Goal: Transaction & Acquisition: Purchase product/service

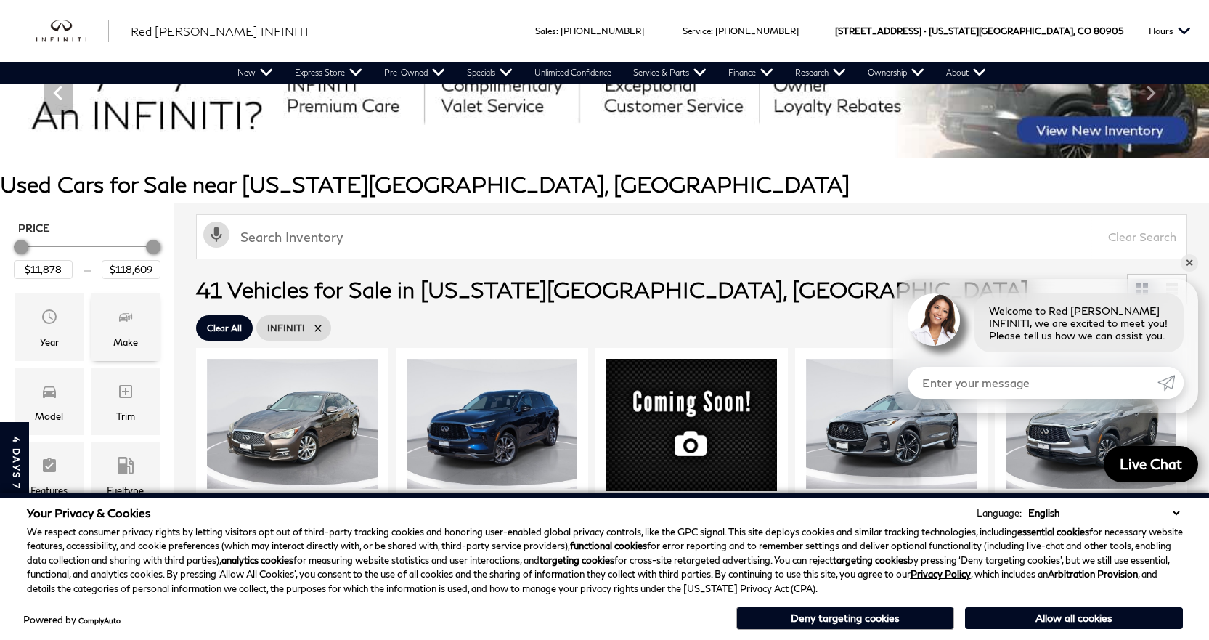
scroll to position [145, 0]
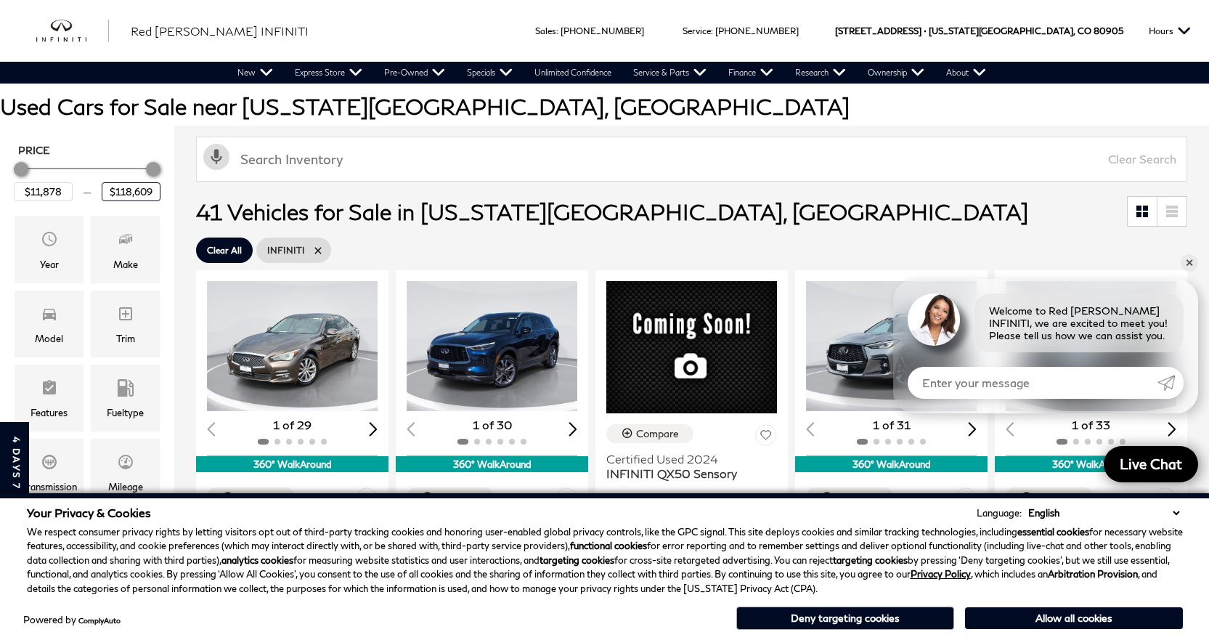
drag, startPoint x: 115, startPoint y: 190, endPoint x: 159, endPoint y: 190, distance: 44.3
click at [159, 190] on input "$118,609" at bounding box center [131, 191] width 59 height 19
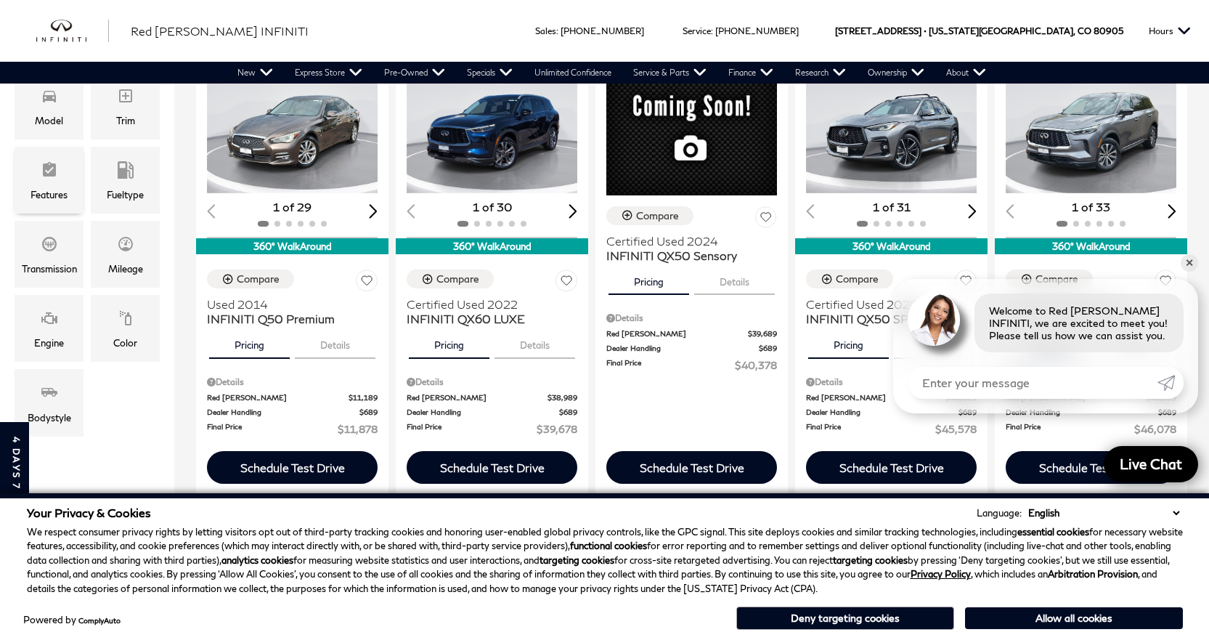
click at [42, 182] on span "Features" at bounding box center [49, 172] width 17 height 29
type input "$25,000"
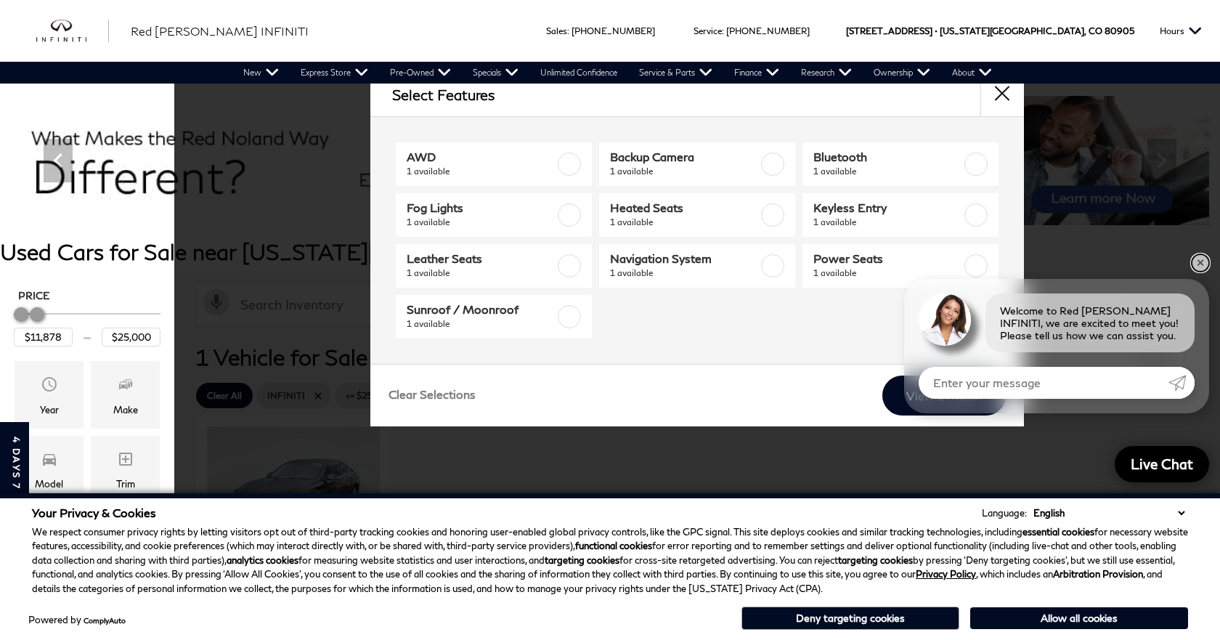
click at [906, 265] on link "✕" at bounding box center [1200, 262] width 17 height 17
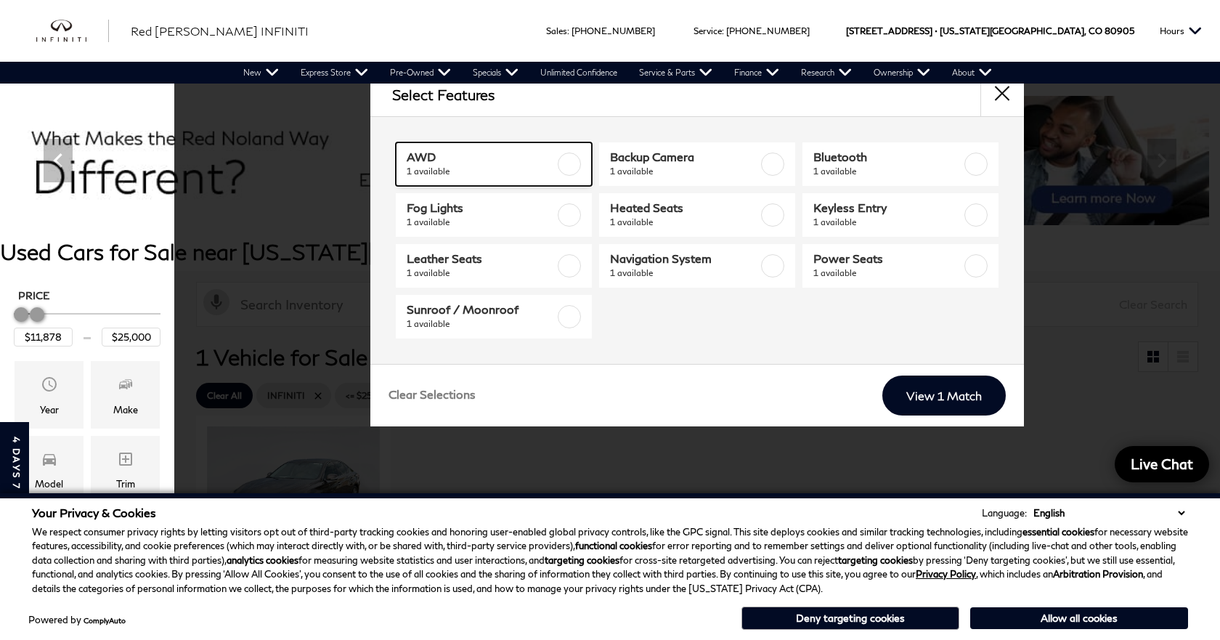
click at [426, 155] on span "AWD" at bounding box center [481, 157] width 148 height 15
checkbox input "true"
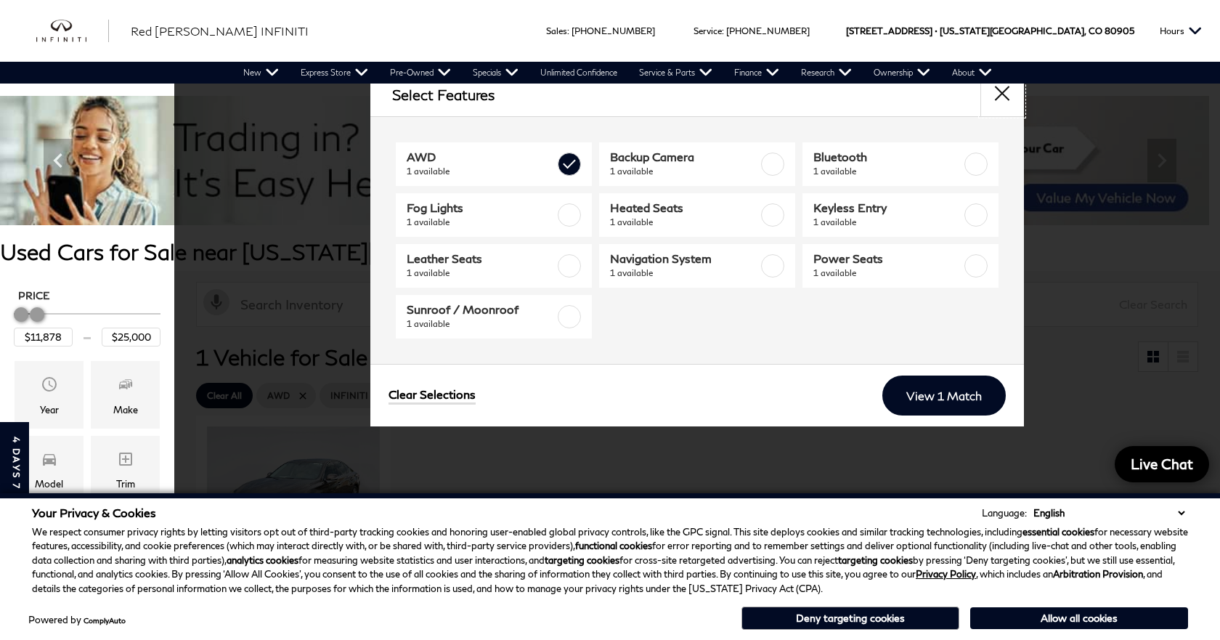
click at [906, 94] on button "close" at bounding box center [1003, 95] width 44 height 44
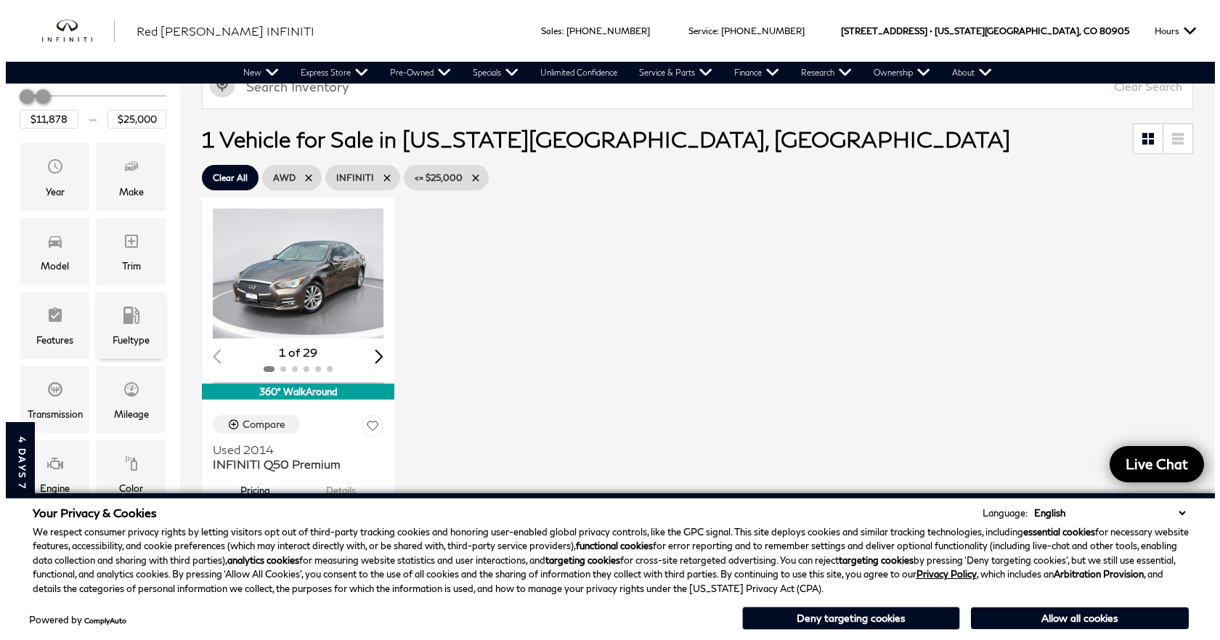
scroll to position [291, 0]
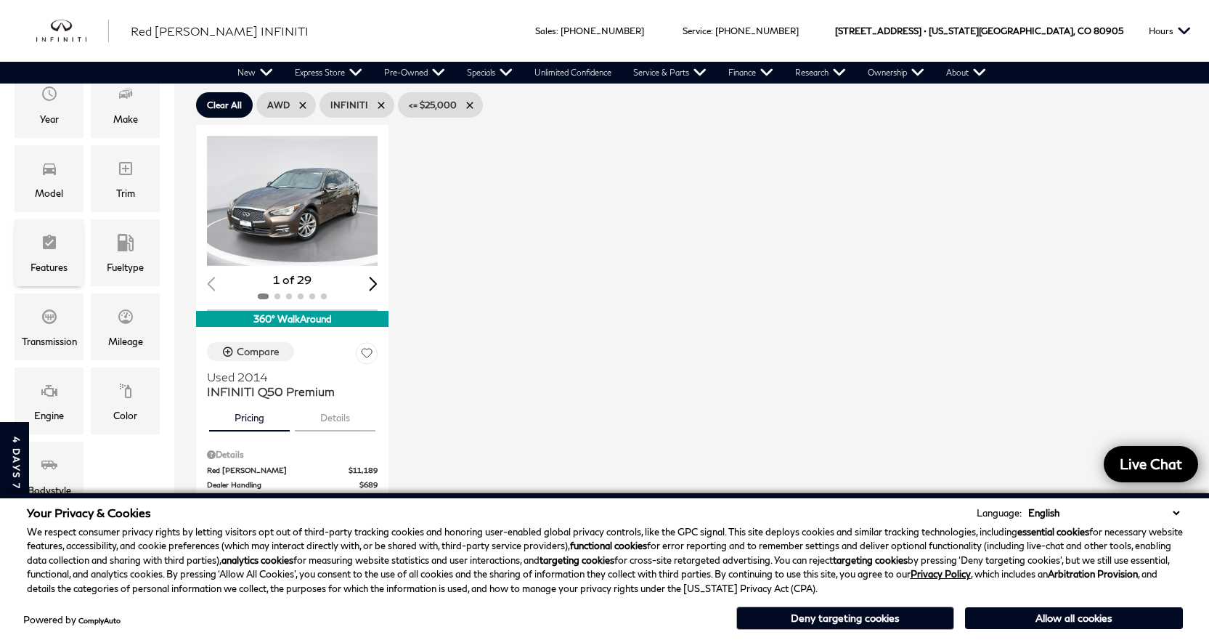
click at [58, 257] on div "Features" at bounding box center [49, 252] width 69 height 67
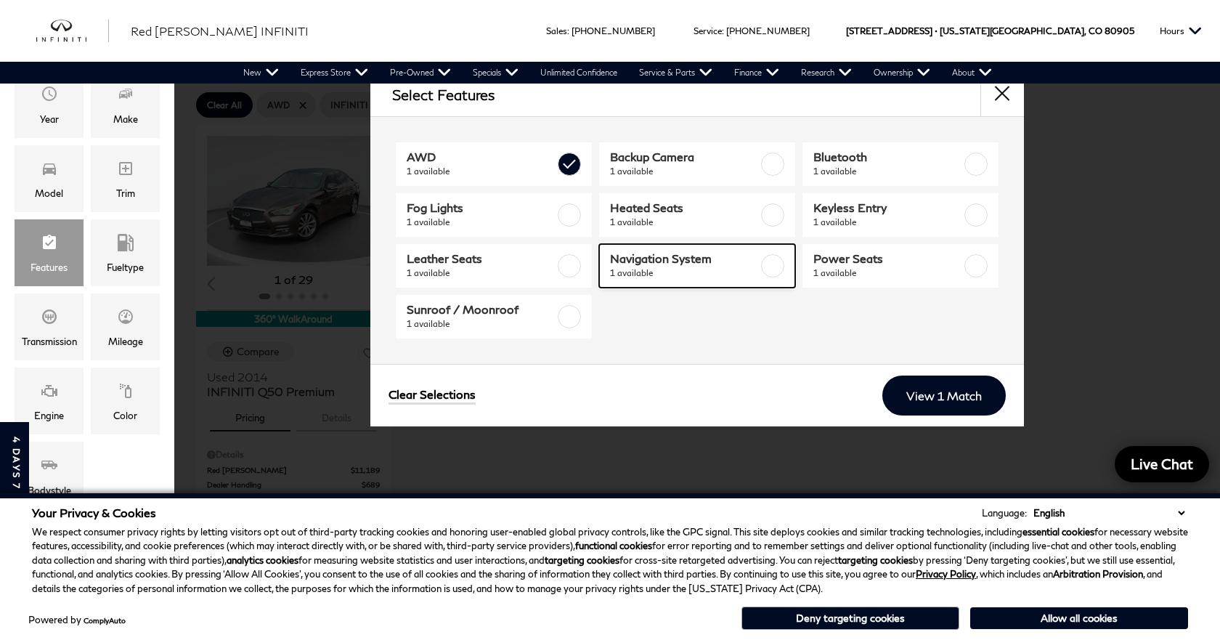
click at [637, 259] on span "Navigation System" at bounding box center [684, 258] width 148 height 15
checkbox input "true"
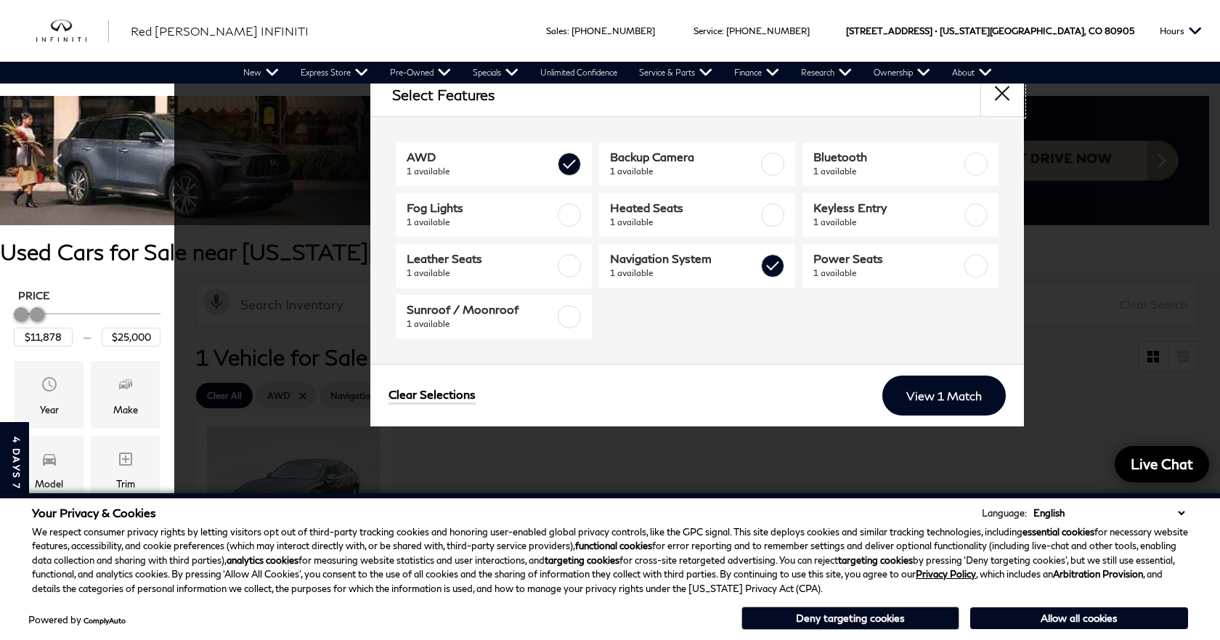
click at [906, 93] on button "close" at bounding box center [1003, 95] width 44 height 44
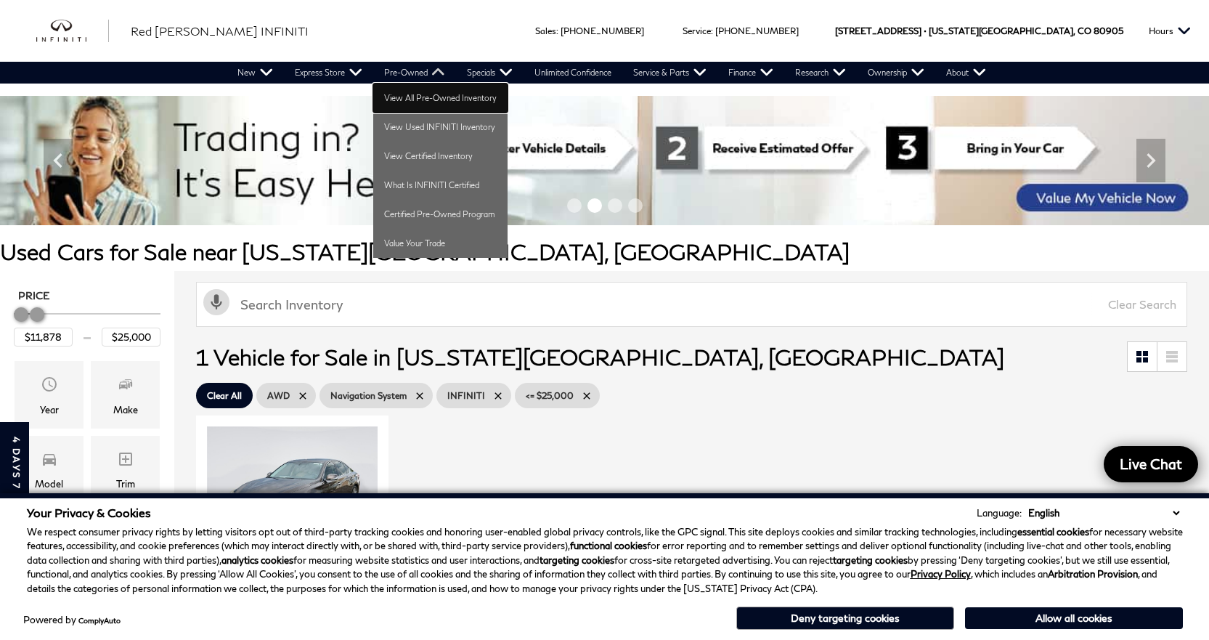
click at [451, 102] on link "View All Pre-Owned Inventory" at bounding box center [440, 98] width 134 height 29
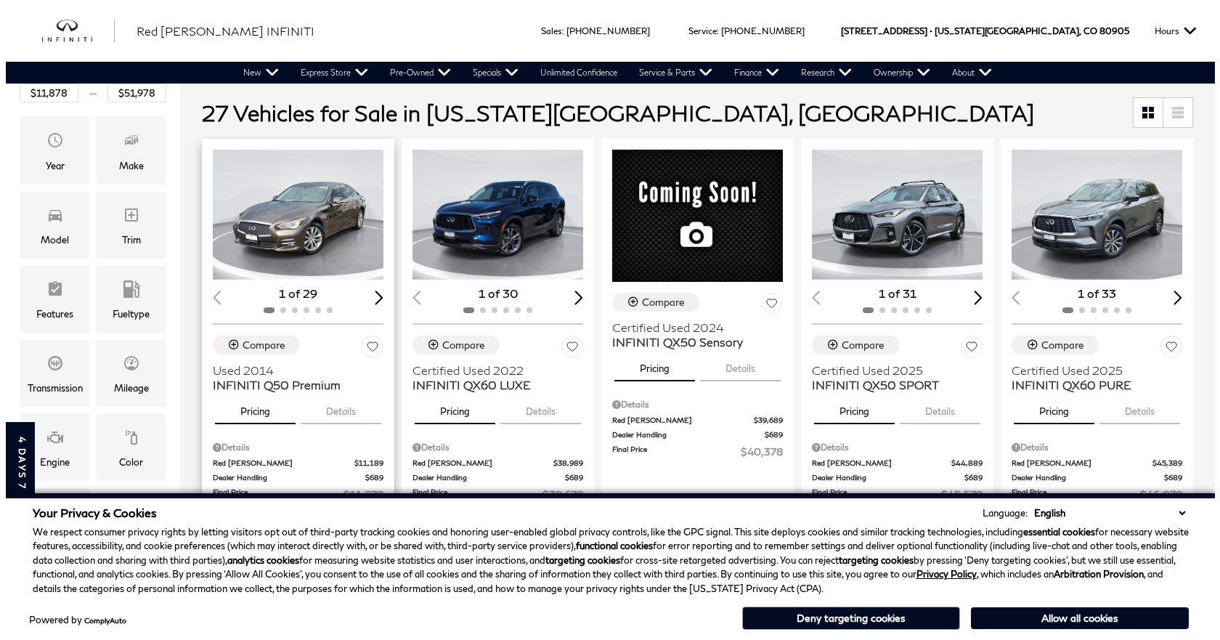
scroll to position [291, 0]
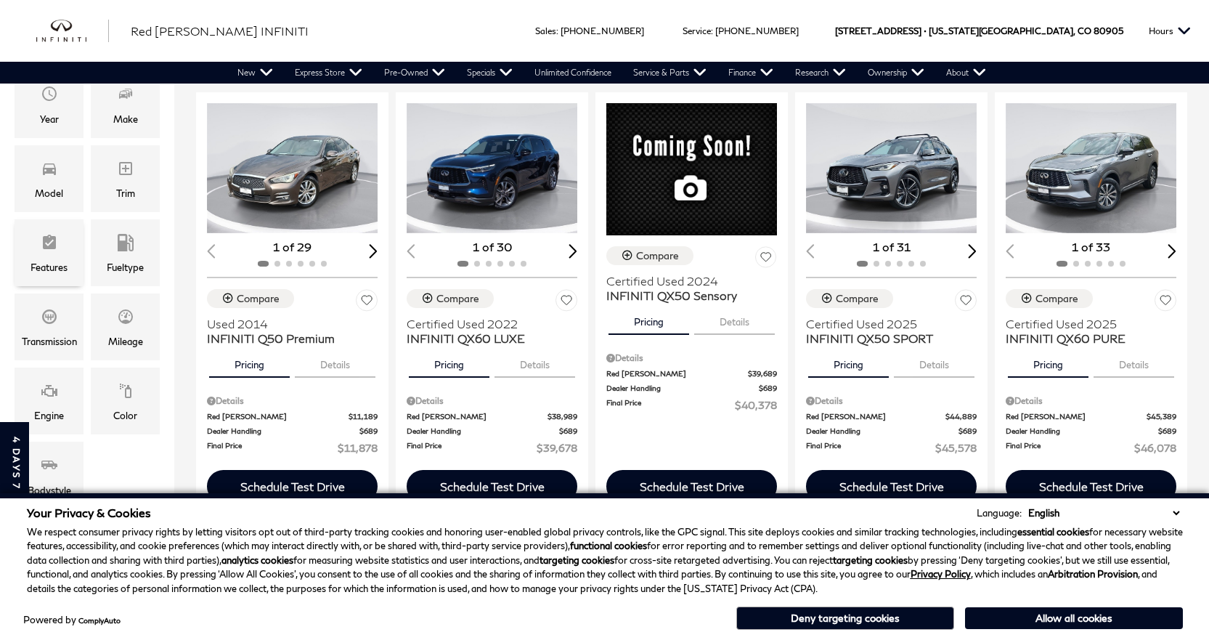
click at [41, 248] on icon "Features" at bounding box center [49, 242] width 17 height 17
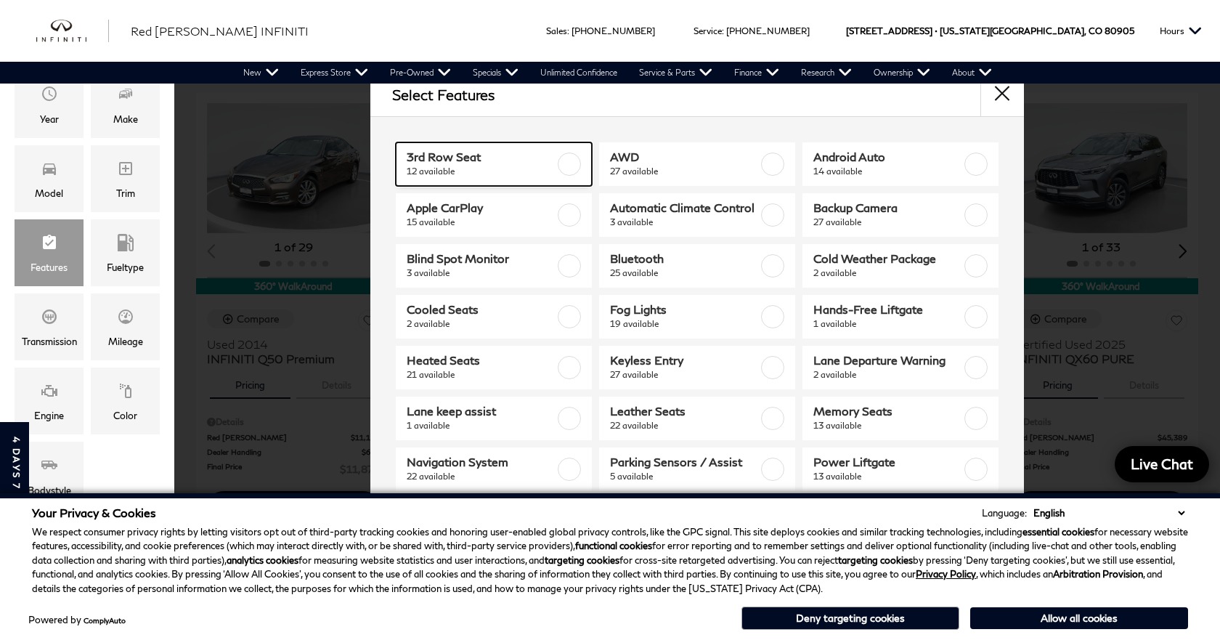
click at [438, 163] on span "3rd Row Seat" at bounding box center [481, 157] width 148 height 15
type input "$20,378"
type input "$47,578"
checkbox input "true"
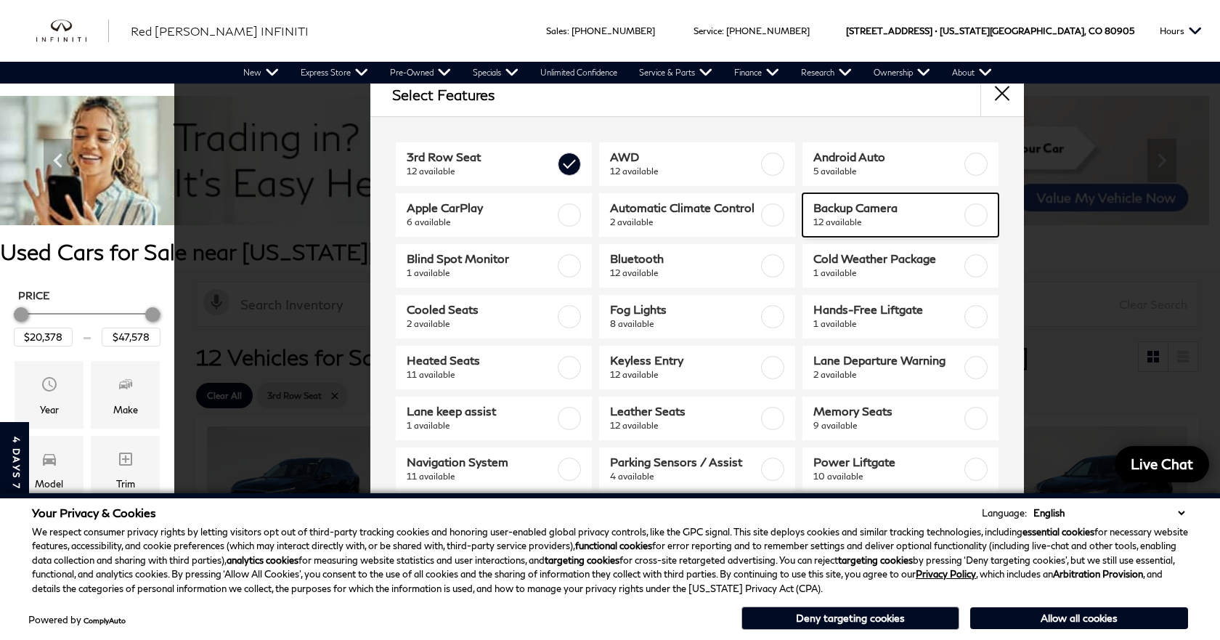
click at [827, 211] on span "Backup Camera" at bounding box center [888, 207] width 148 height 15
checkbox input "true"
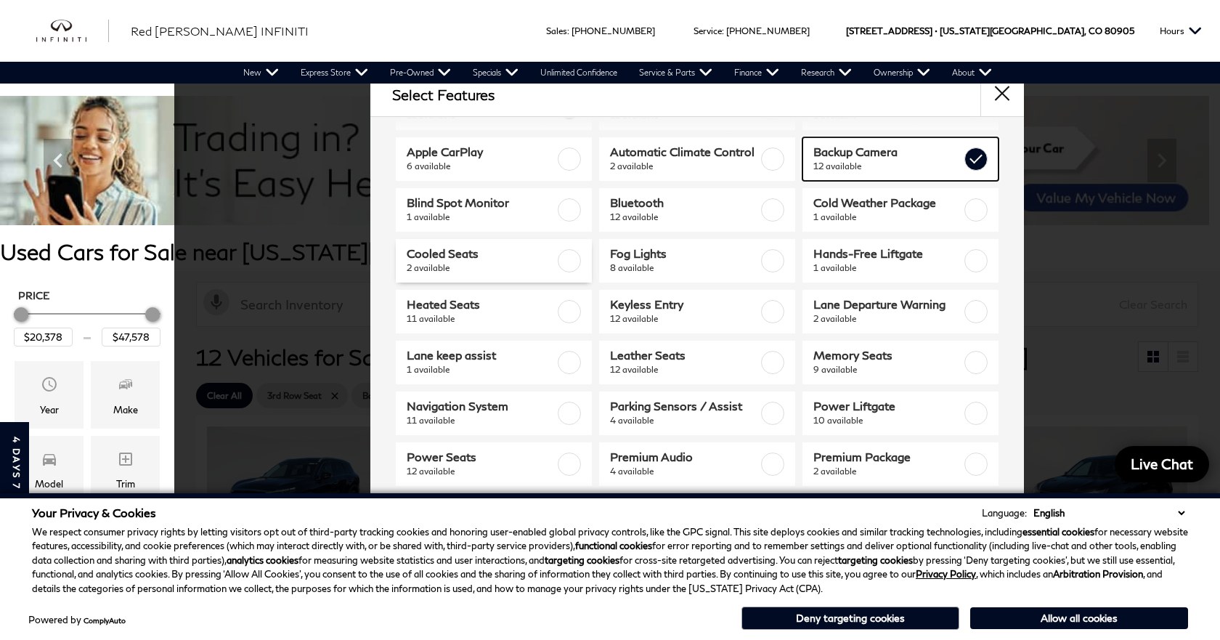
scroll to position [73, 0]
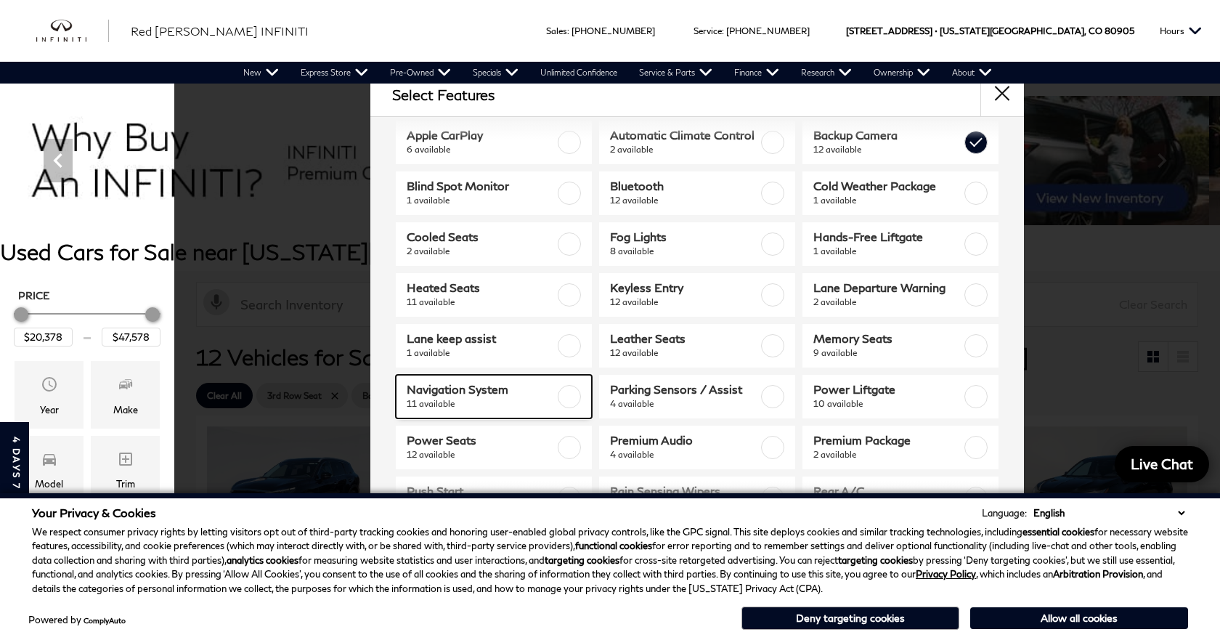
click at [435, 391] on span "Navigation System" at bounding box center [481, 389] width 148 height 15
checkbox input "true"
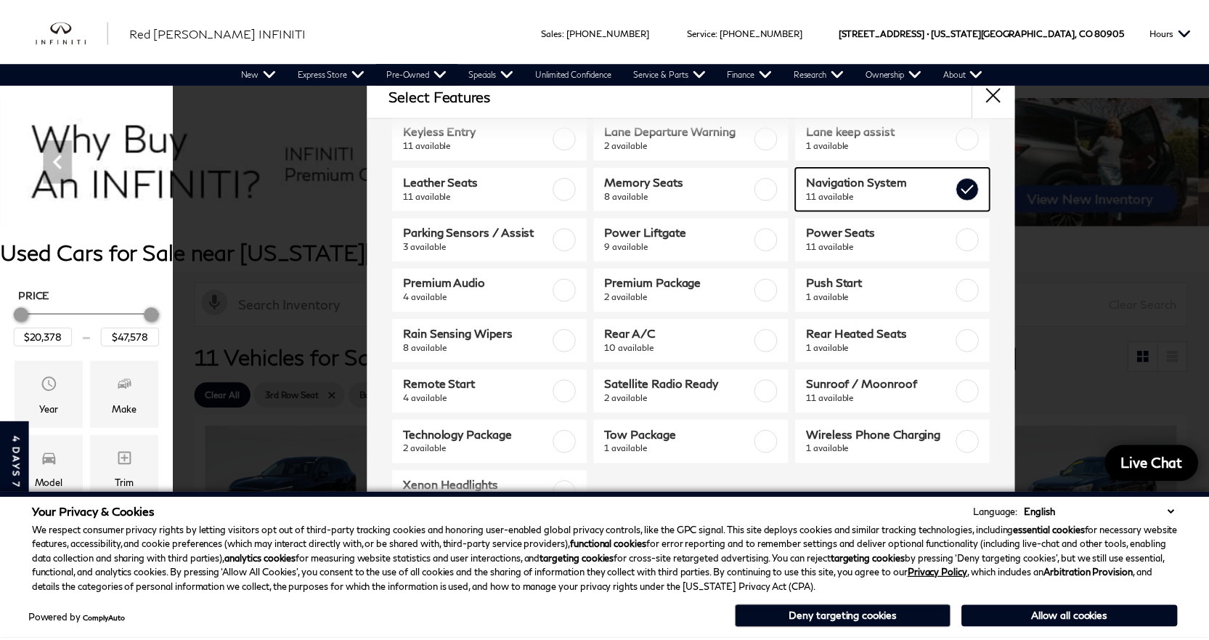
scroll to position [268, 0]
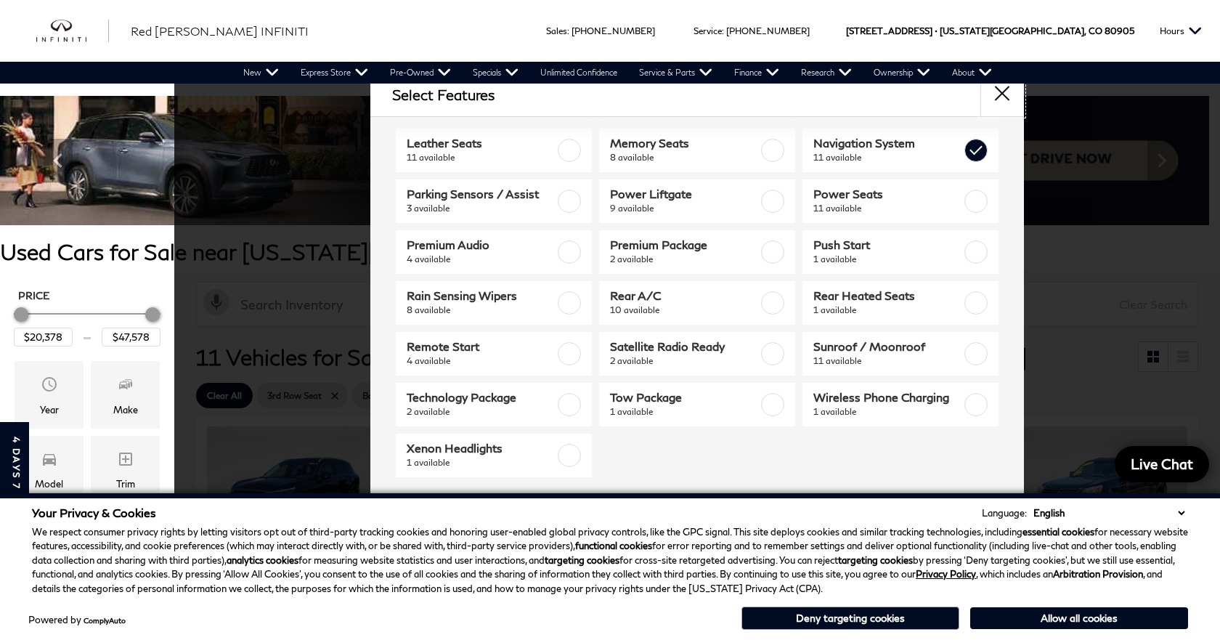
click at [1006, 94] on button "close" at bounding box center [1003, 95] width 44 height 44
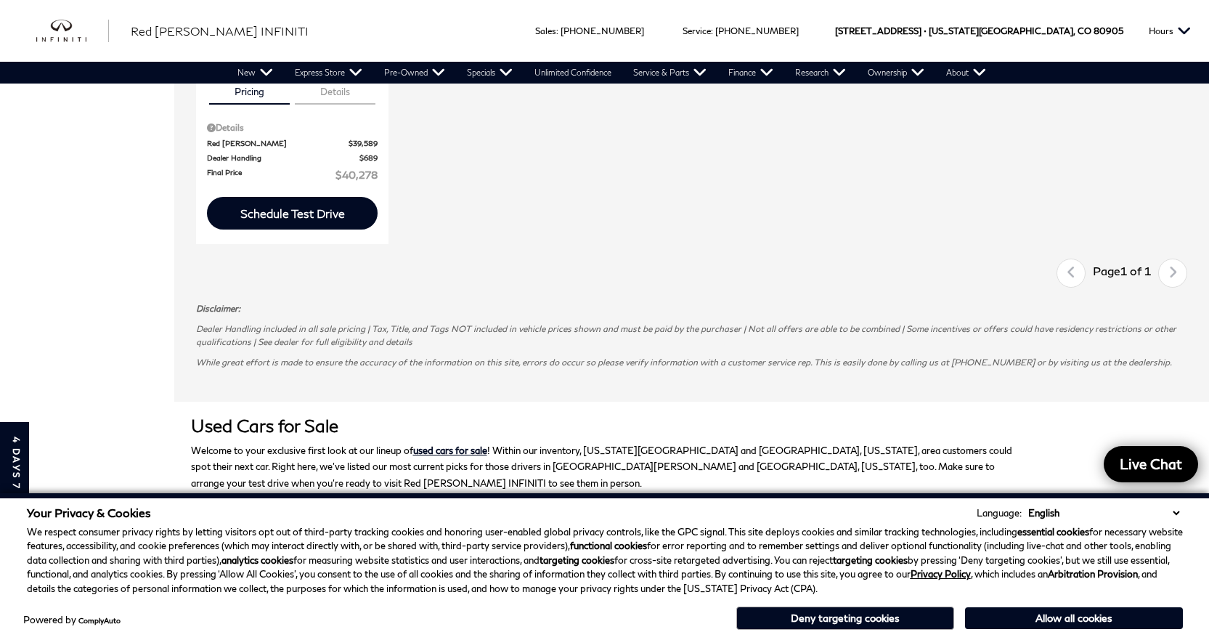
scroll to position [1525, 0]
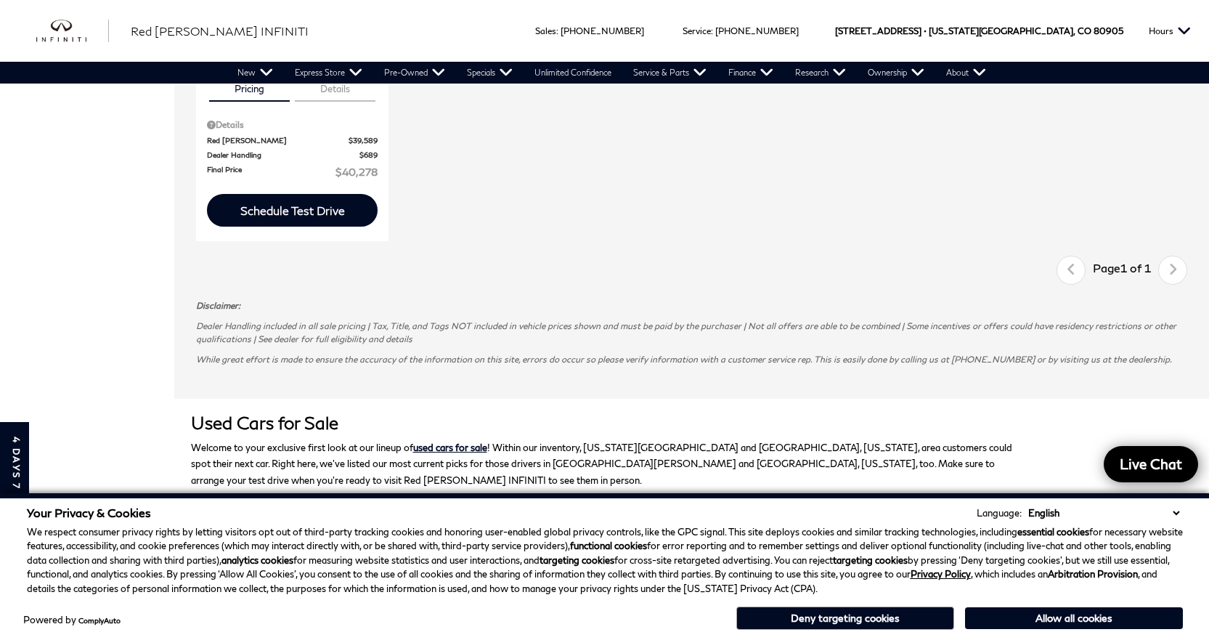
click at [1188, 271] on div "Last Page 1 of 1 Next" at bounding box center [1122, 270] width 131 height 29
